Goal: Transaction & Acquisition: Download file/media

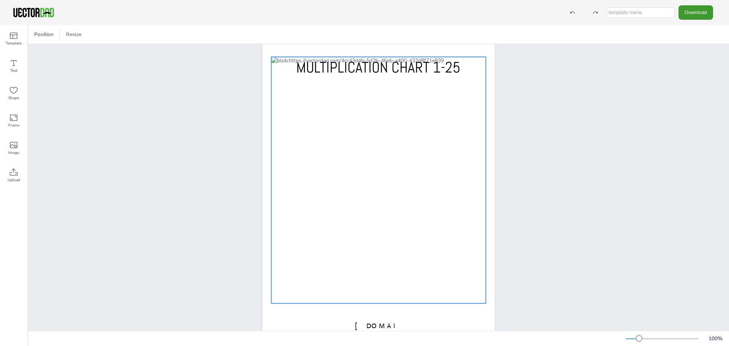
scroll to position [42, 0]
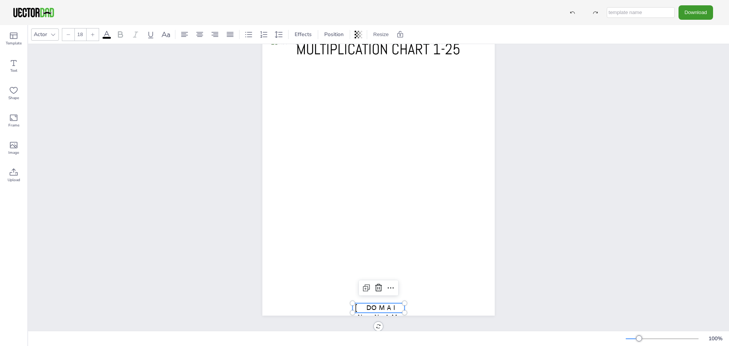
click at [396, 307] on span "[DOMAIN_NAME]" at bounding box center [378, 316] width 47 height 27
click at [377, 286] on icon at bounding box center [378, 288] width 7 height 8
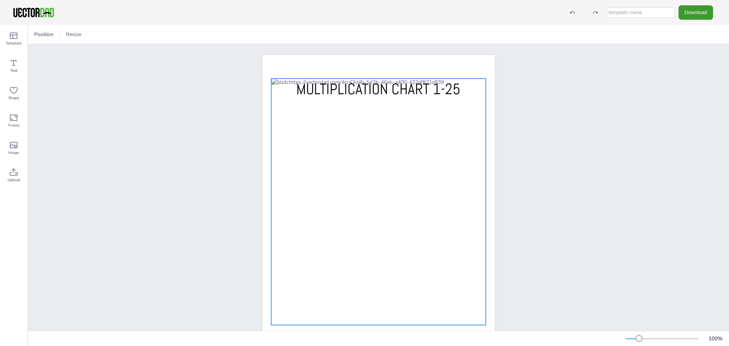
scroll to position [0, 0]
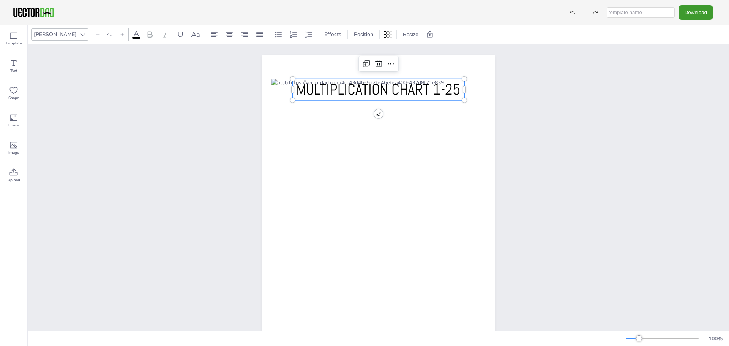
click at [458, 90] on span "MULTIPLICATION CHART 1-25" at bounding box center [378, 89] width 164 height 19
click at [458, 89] on span "MULTIPLICATION CHART 1-25" at bounding box center [378, 89] width 164 height 19
click at [458, 89] on p "MULTIPLICATION CHART 1-25" at bounding box center [379, 89] width 172 height 21
click at [540, 89] on div "MULTIPLICATION CHART 1-25 MULTIPLICATION CHART 1-25" at bounding box center [378, 205] width 701 height 323
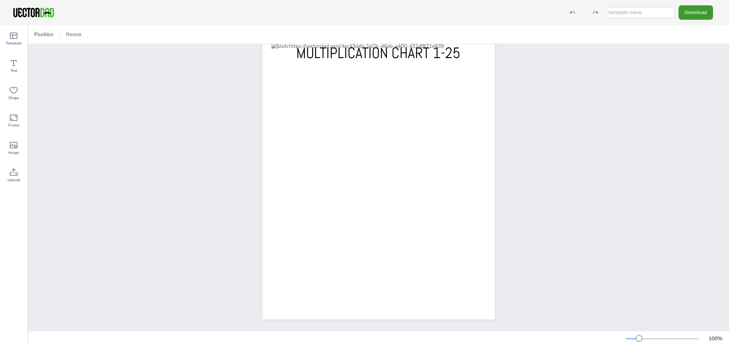
scroll to position [42, 0]
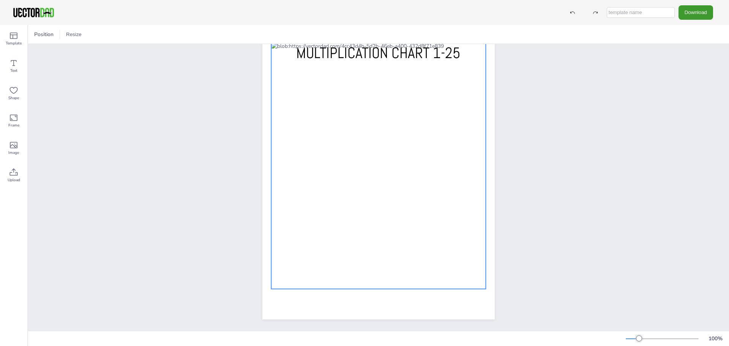
click at [292, 90] on div at bounding box center [378, 166] width 215 height 246
click at [290, 89] on div at bounding box center [378, 166] width 215 height 246
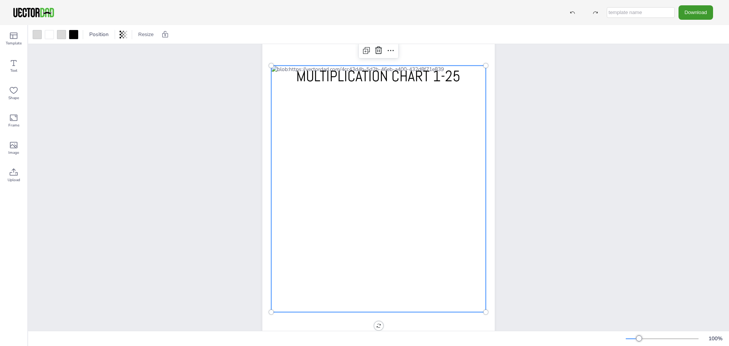
scroll to position [0, 0]
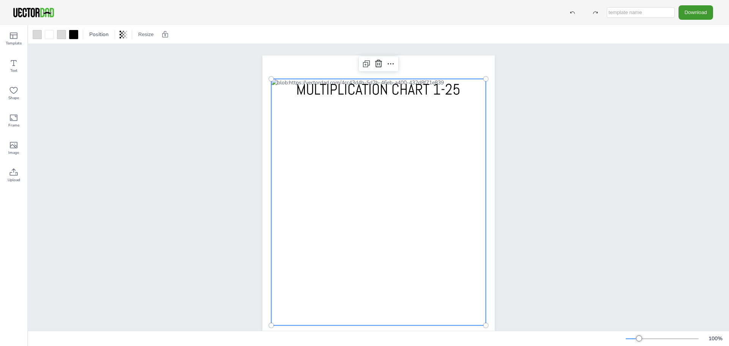
click at [614, 115] on div "MULTIPLICATION CHART 1-25" at bounding box center [378, 205] width 701 height 323
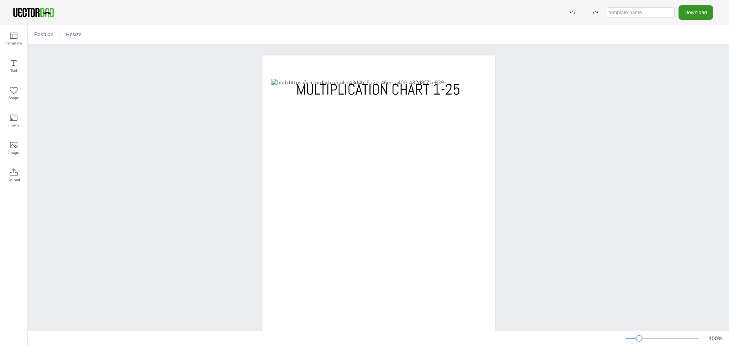
click at [702, 11] on button "Download" at bounding box center [695, 12] width 35 height 14
click at [691, 90] on li "PDF" at bounding box center [698, 93] width 62 height 16
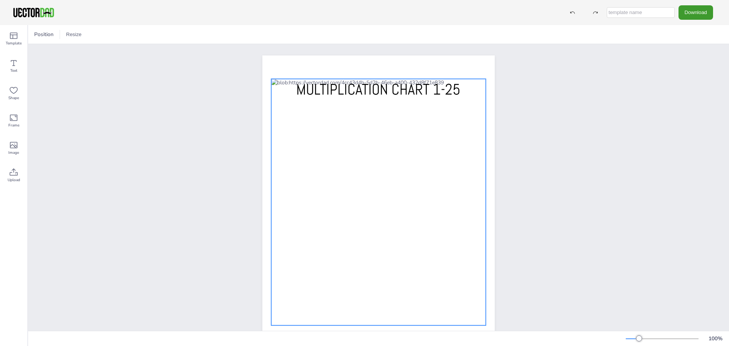
click at [350, 212] on div at bounding box center [378, 202] width 215 height 246
